Goal: Task Accomplishment & Management: Manage account settings

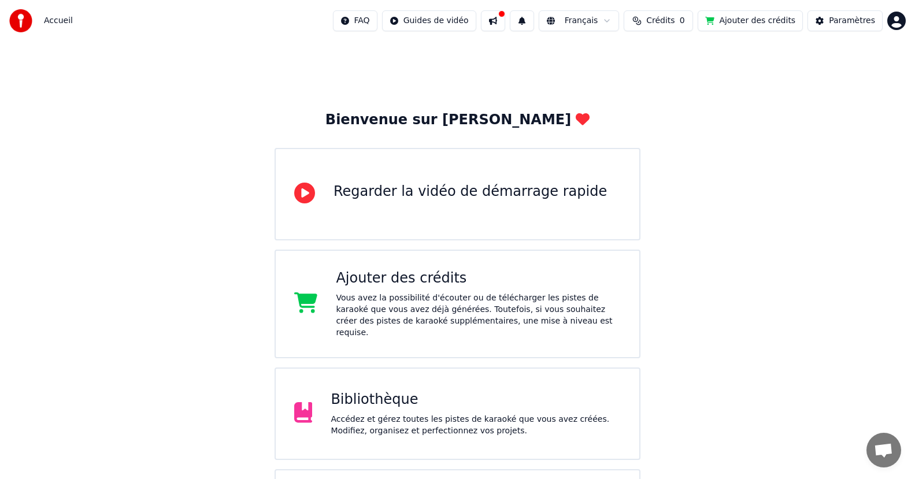
click at [372, 392] on div "Bibliothèque" at bounding box center [476, 400] width 290 height 18
click at [906, 20] on div "Accueil FAQ Guides de vidéo Français Crédits 0 Ajouter des crédits Paramètres" at bounding box center [457, 21] width 915 height 42
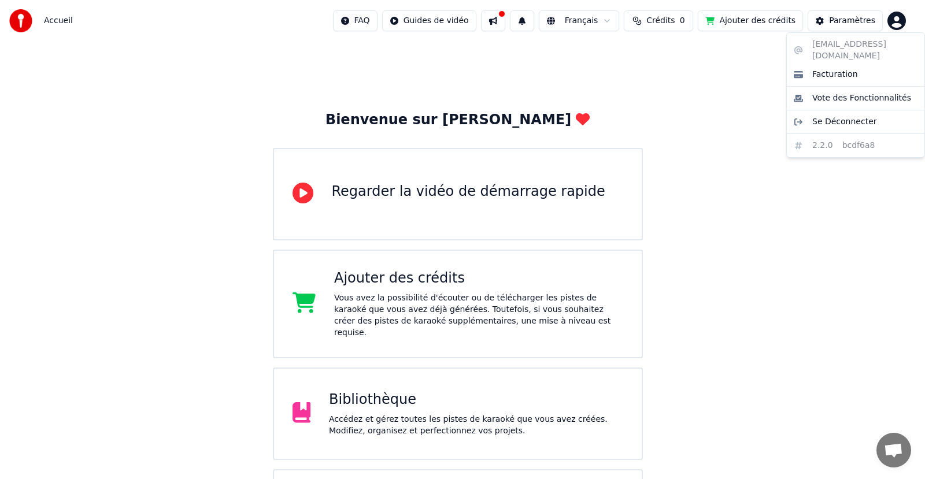
click at [896, 20] on html "Accueil FAQ Guides de vidéo Français Crédits 0 Ajouter des crédits Paramètres B…" at bounding box center [462, 283] width 925 height 566
click at [840, 116] on span "Se Déconnecter" at bounding box center [844, 122] width 65 height 12
